Goal: Task Accomplishment & Management: Manage account settings

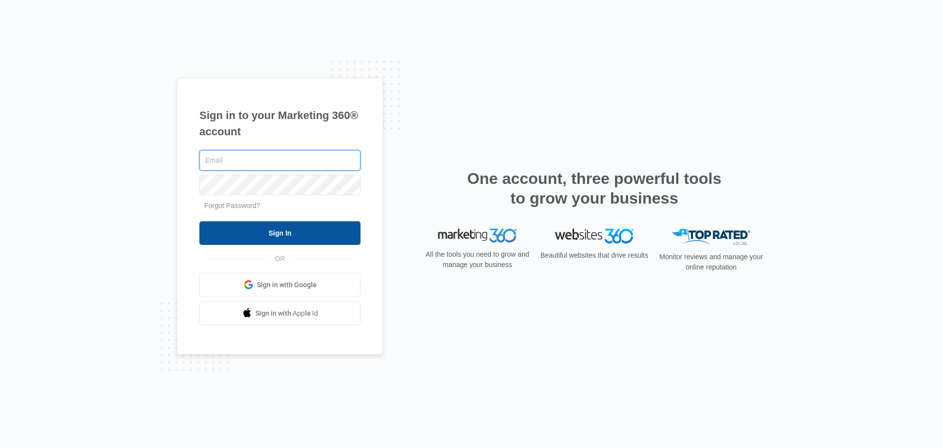
type input "gregg@rmsconsultingfirm.com"
click at [318, 225] on input "Sign In" at bounding box center [279, 233] width 161 height 24
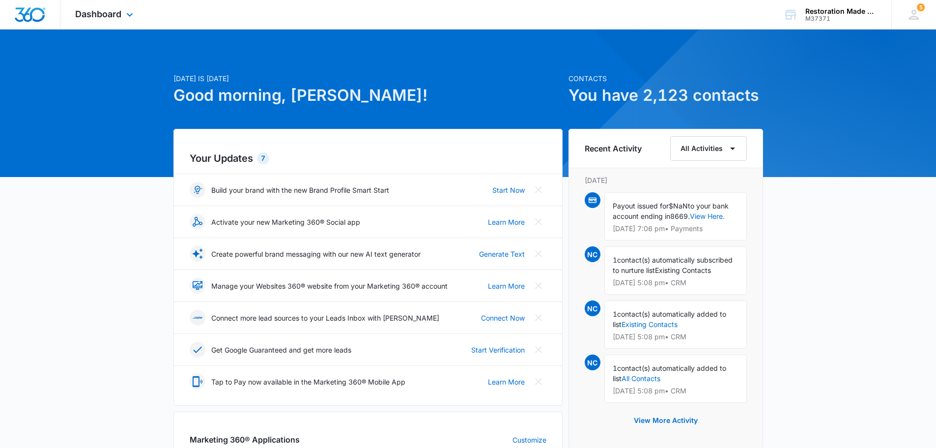
click at [31, 12] on img "Dashboard" at bounding box center [29, 14] width 31 height 15
click at [79, 18] on span "Dashboard" at bounding box center [98, 14] width 46 height 10
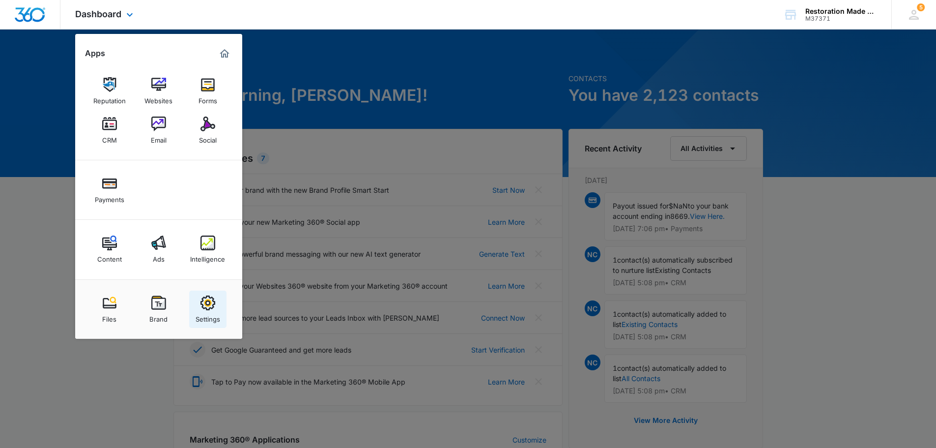
click at [201, 301] on img at bounding box center [207, 302] width 15 height 15
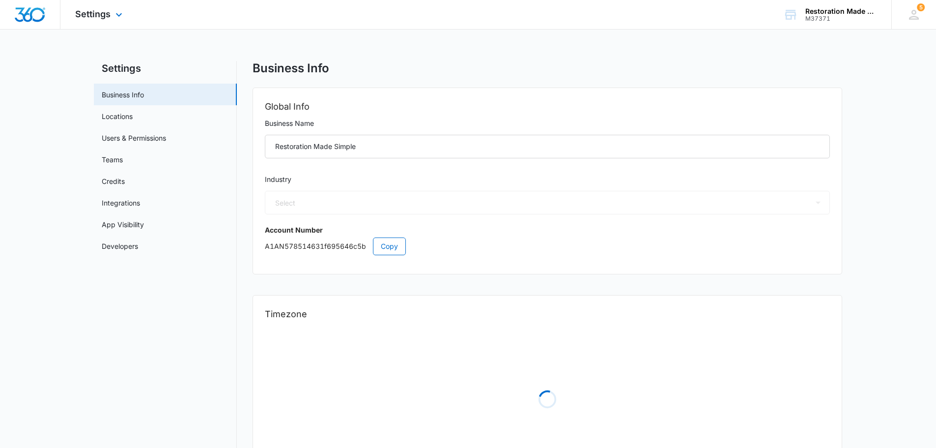
select select "32"
select select "US"
select select "America/Denver"
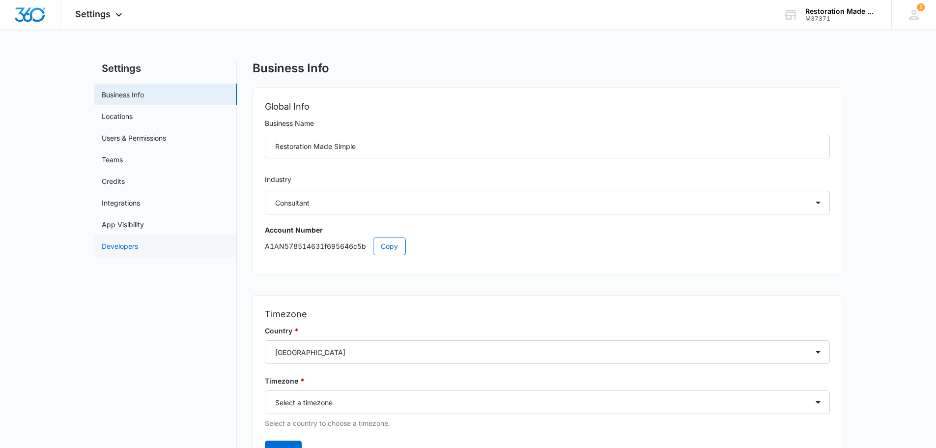
click at [138, 251] on link "Developers" at bounding box center [120, 246] width 36 height 10
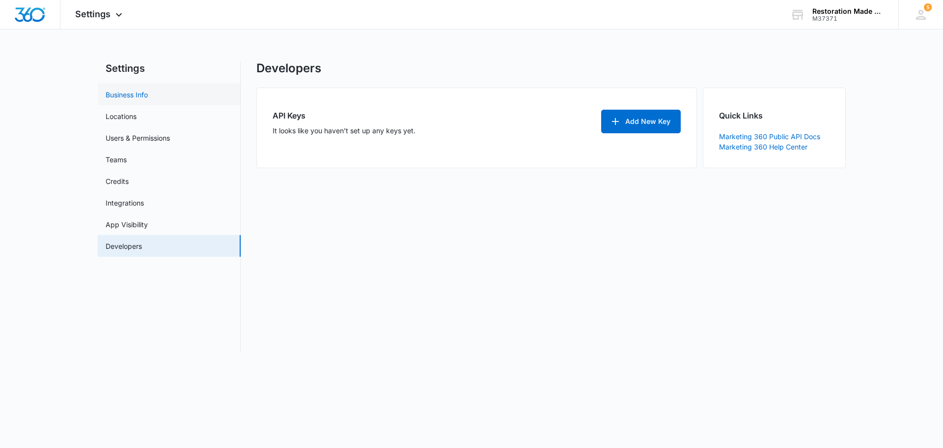
click at [136, 91] on link "Business Info" at bounding box center [127, 94] width 42 height 10
select select "32"
select select "US"
select select "America/Denver"
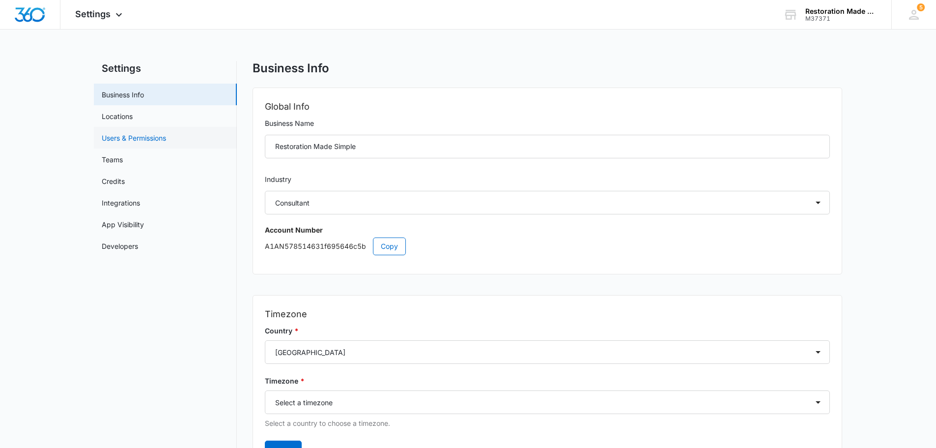
click at [160, 139] on link "Users & Permissions" at bounding box center [134, 138] width 64 height 10
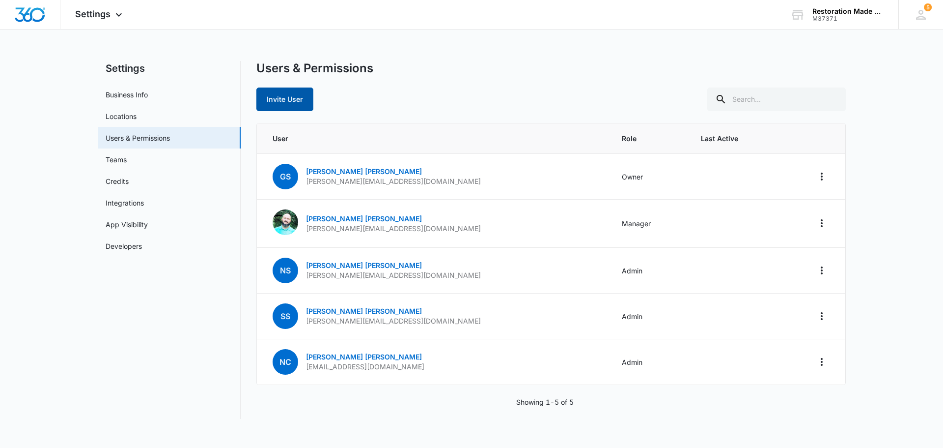
click at [276, 103] on button "Invite User" at bounding box center [284, 99] width 57 height 24
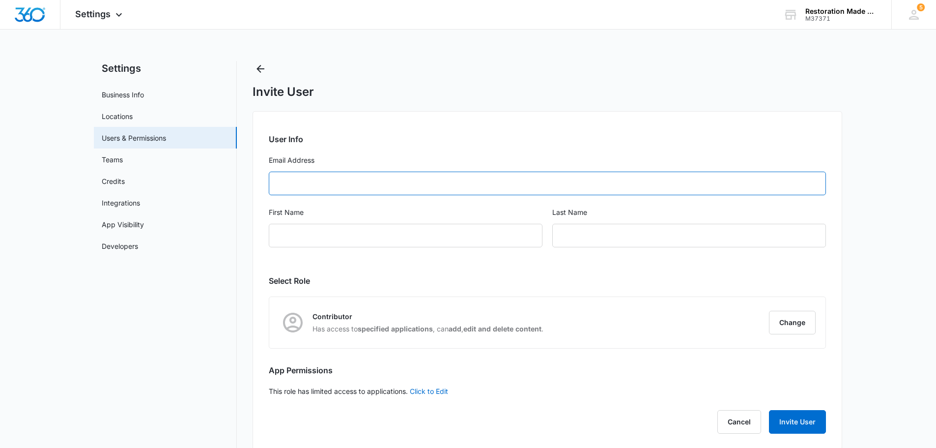
click at [319, 183] on input "Email Address" at bounding box center [547, 183] width 557 height 24
click at [354, 241] on input "First Name" at bounding box center [406, 236] width 274 height 24
paste input "Kayla McGowan"
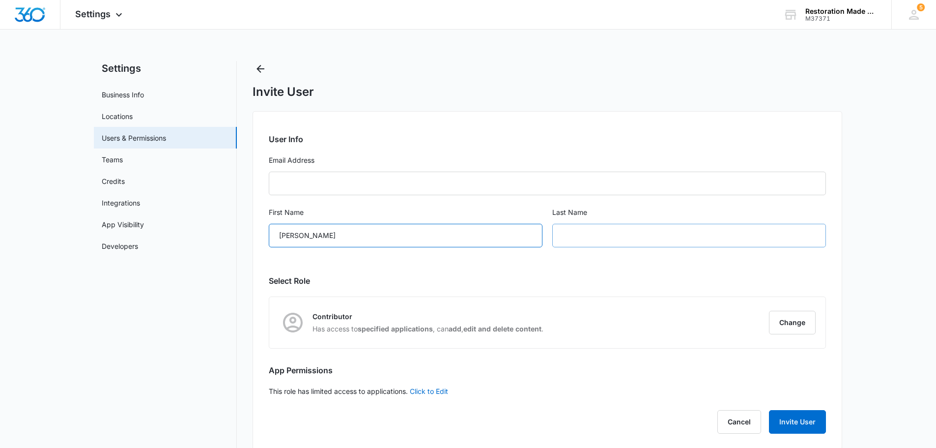
type input "Kayla McGowan"
click at [609, 236] on input "text" at bounding box center [689, 236] width 274 height 24
type input "McGowan"
click at [424, 239] on input "Kayla McGowan" at bounding box center [406, 236] width 274 height 24
type input "Kayla"
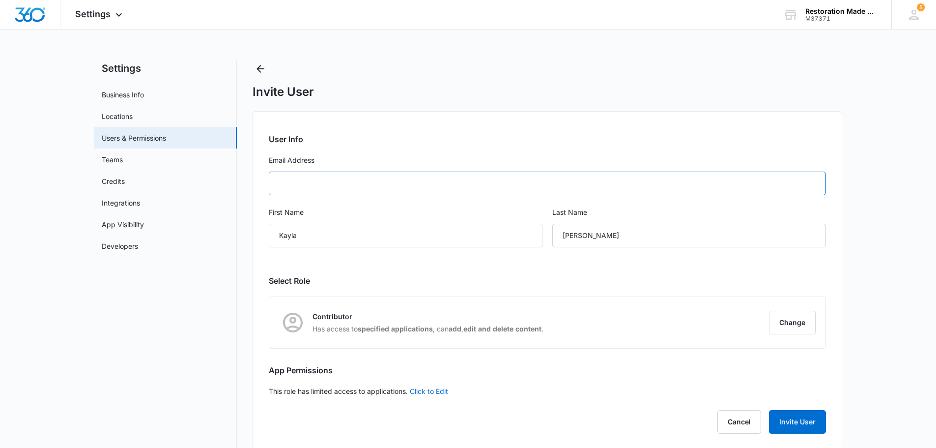
click at [372, 190] on input "Email Address" at bounding box center [547, 183] width 557 height 24
paste input "kayshea2522@gmail.com"
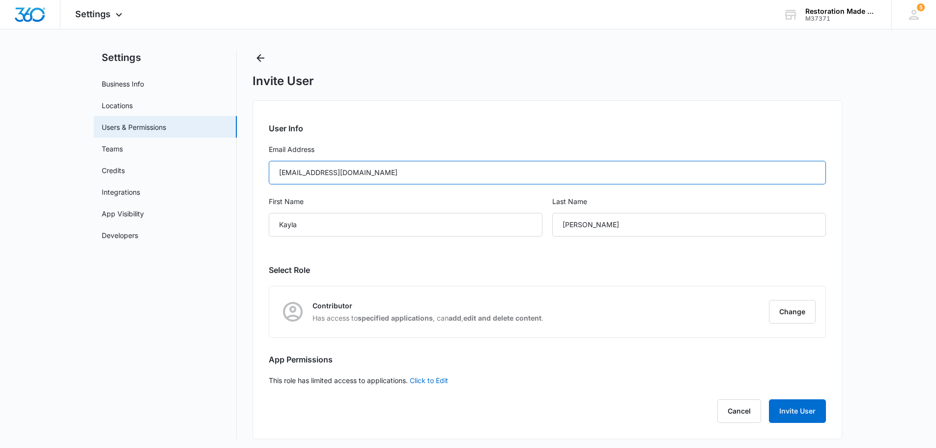
scroll to position [14, 0]
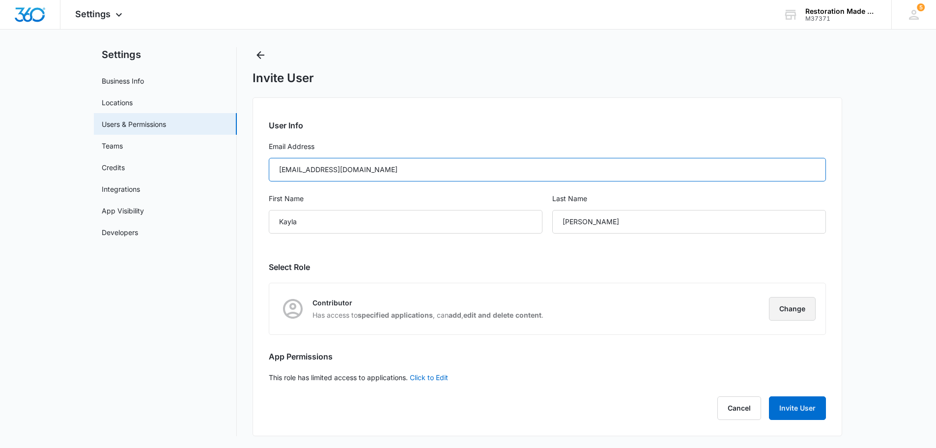
type input "kayshea2522@gmail.com"
click at [793, 309] on button "Change" at bounding box center [792, 309] width 47 height 24
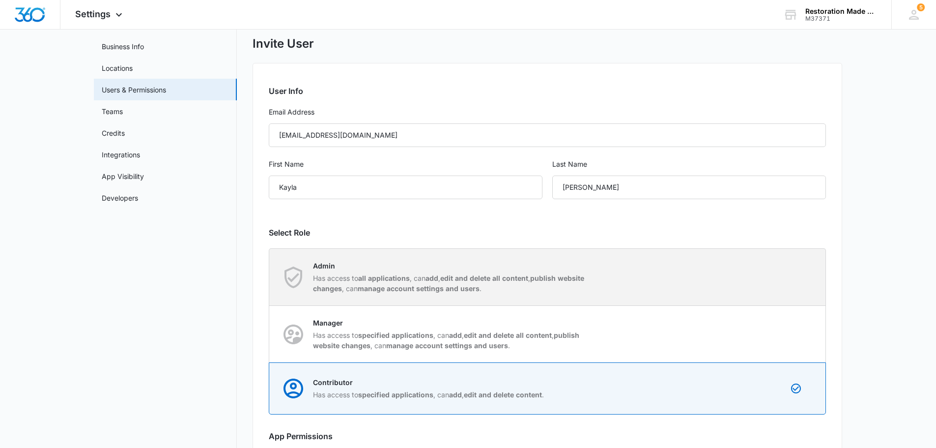
scroll to position [63, 0]
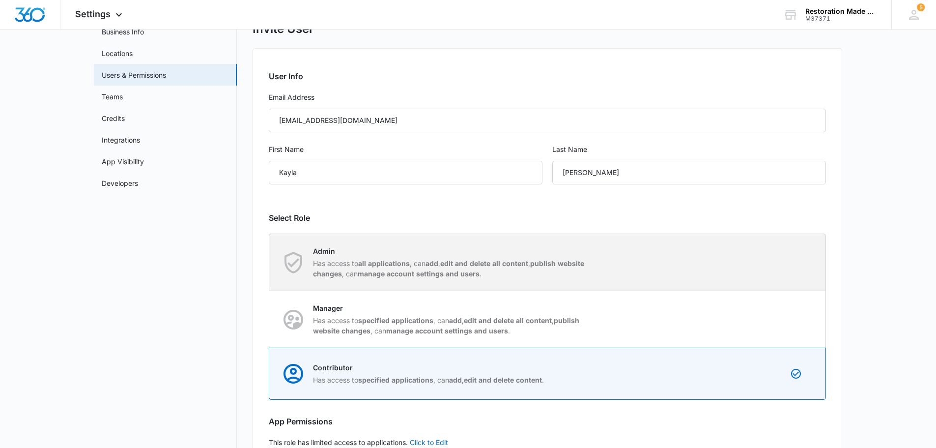
click at [485, 260] on strong "edit and delete all content" at bounding box center [484, 263] width 88 height 8
click at [270, 262] on input "Admin Has access to all applications , can add , edit and delete all content , …" at bounding box center [269, 262] width 0 height 0
radio input "true"
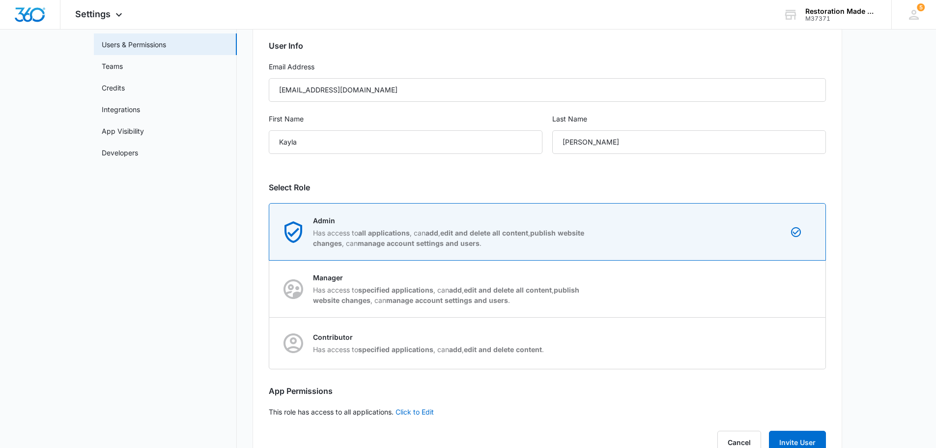
scroll to position [128, 0]
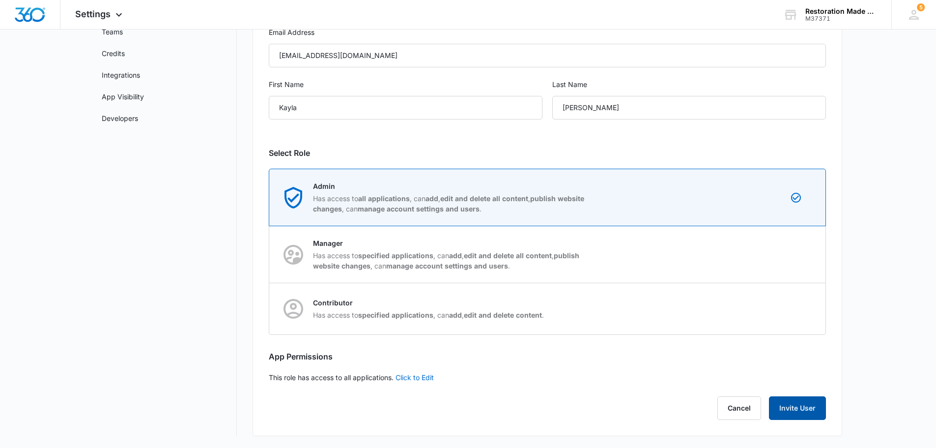
click at [805, 402] on button "Invite User" at bounding box center [797, 408] width 57 height 24
